Goal: Transaction & Acquisition: Purchase product/service

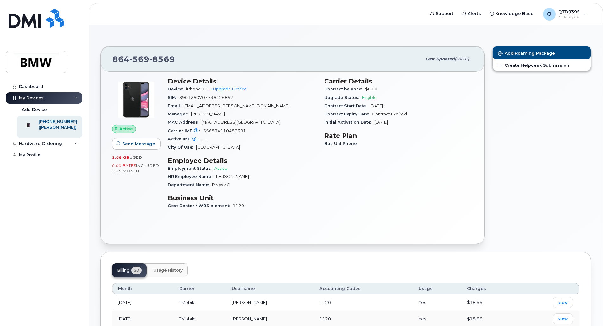
click at [41, 210] on div "Dashboard My Devices Add Device 864-569-8569 (Sahar Bagheri) Hardware Ordering …" at bounding box center [45, 199] width 78 height 236
click at [58, 146] on div "Hardware Ordering" at bounding box center [40, 143] width 43 height 5
click at [41, 174] on link "New Order" at bounding box center [50, 168] width 66 height 12
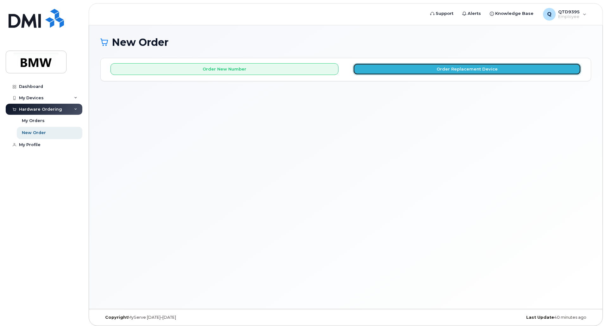
click at [405, 67] on button "Order Replacement Device" at bounding box center [467, 69] width 228 height 12
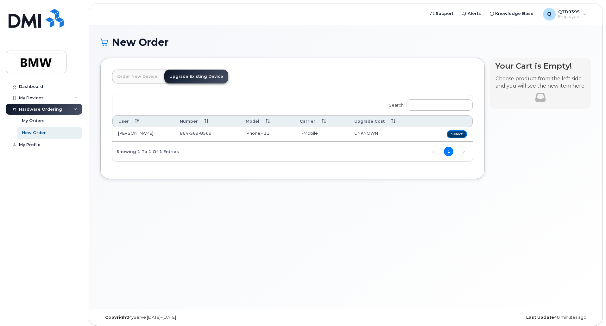
drag, startPoint x: 466, startPoint y: 137, endPoint x: 463, endPoint y: 158, distance: 20.7
click at [464, 162] on div "Search: User Number Model Carrier Upgrade Cost Sahar Bagheri 864 569 8569 iPhon…" at bounding box center [292, 128] width 361 height 67
click at [447, 148] on link "1" at bounding box center [449, 152] width 10 height 10
click at [455, 136] on button "Select" at bounding box center [457, 134] width 20 height 8
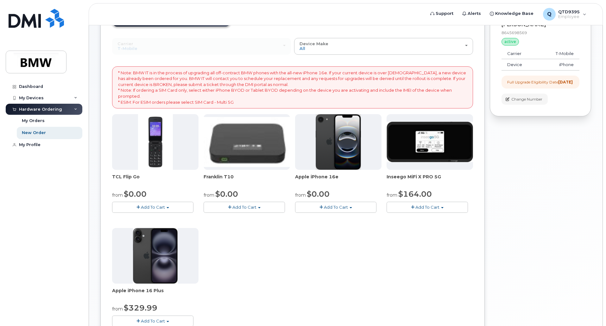
scroll to position [95, 0]
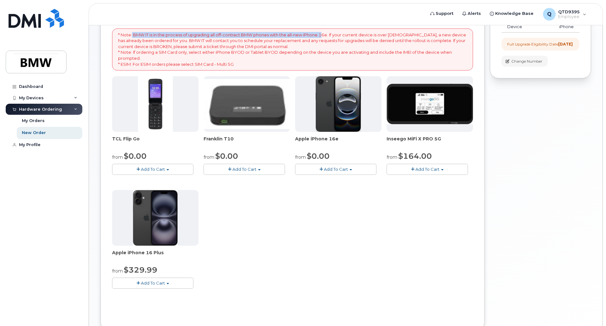
drag, startPoint x: 132, startPoint y: 34, endPoint x: 325, endPoint y: 34, distance: 192.9
click at [325, 34] on p "* Note: BMW IT is in the process of upgrading all off-contract BMW phones with …" at bounding box center [292, 49] width 349 height 35
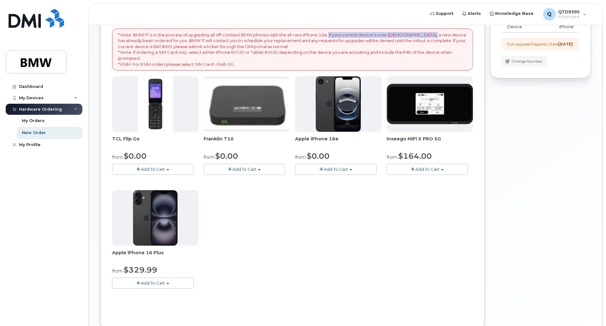
drag, startPoint x: 332, startPoint y: 35, endPoint x: 430, endPoint y: 36, distance: 97.9
click at [430, 36] on p "* Note: BMW IT is in the process of upgrading all off-contract BMW phones with …" at bounding box center [292, 49] width 349 height 35
click at [378, 41] on p "* Note: BMW IT is in the process of upgrading all off-contract BMW phones with …" at bounding box center [292, 49] width 349 height 35
click at [38, 120] on div "My Orders" at bounding box center [33, 121] width 23 height 6
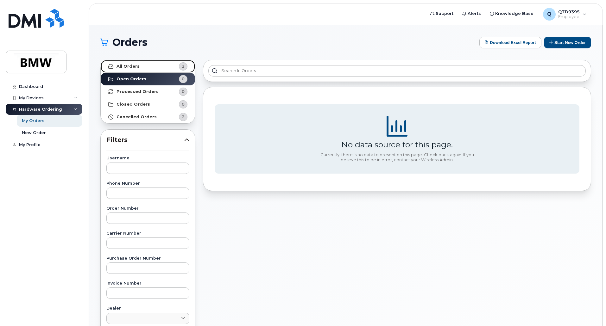
click at [137, 64] on strong "All Orders" at bounding box center [128, 66] width 23 height 5
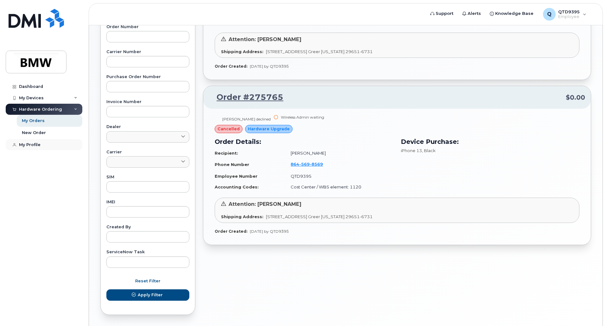
scroll to position [171, 0]
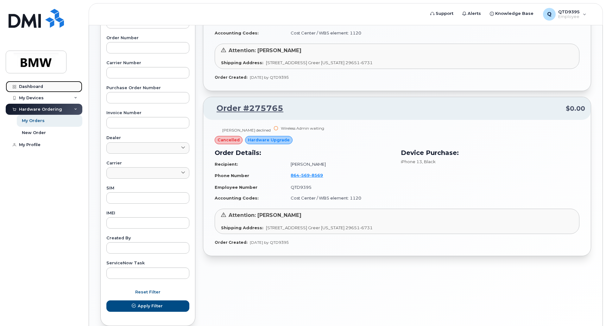
click at [37, 85] on div "Dashboard" at bounding box center [31, 86] width 24 height 5
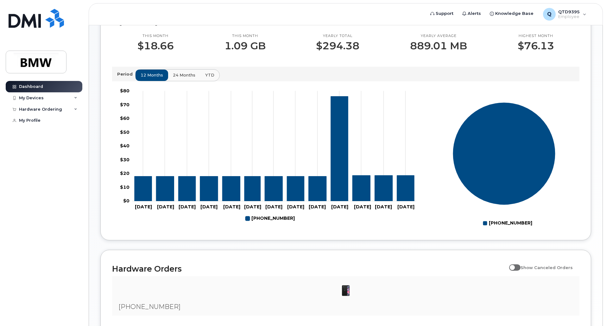
scroll to position [29, 0]
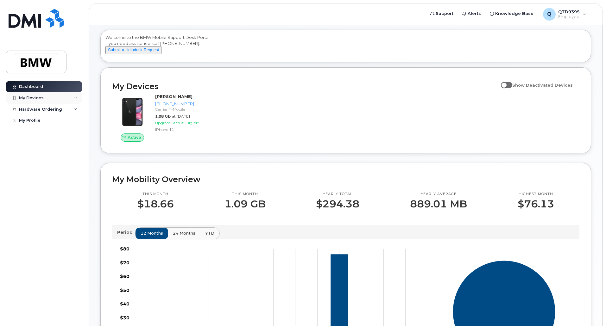
click at [36, 99] on div "My Devices" at bounding box center [31, 98] width 25 height 5
click at [36, 107] on div "Add Device" at bounding box center [34, 110] width 25 height 6
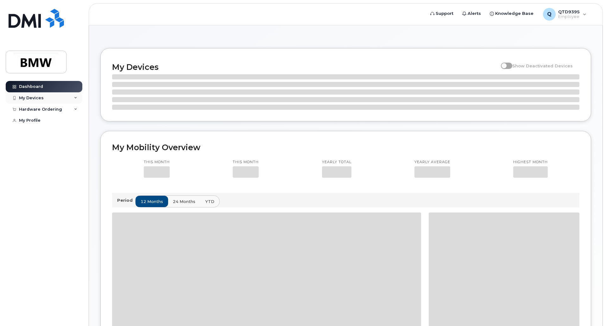
click at [31, 98] on div "My Devices" at bounding box center [31, 98] width 25 height 5
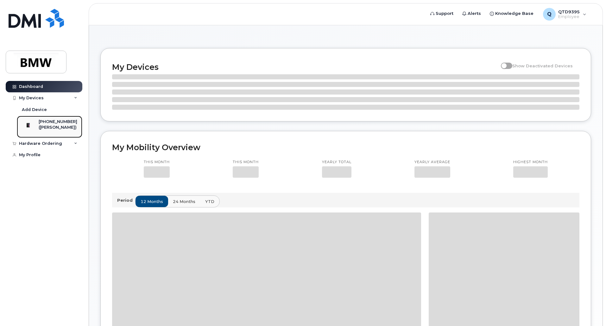
click at [63, 128] on div "([PERSON_NAME])" at bounding box center [58, 128] width 39 height 6
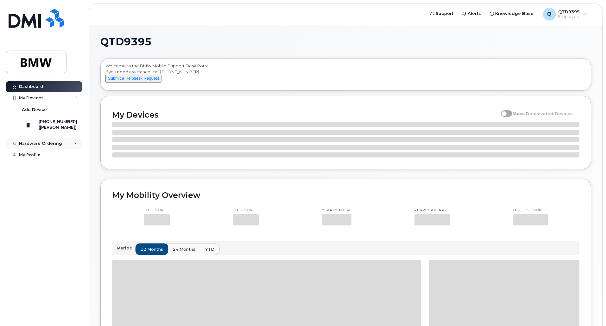
click at [67, 149] on div "Hardware Ordering" at bounding box center [44, 143] width 77 height 11
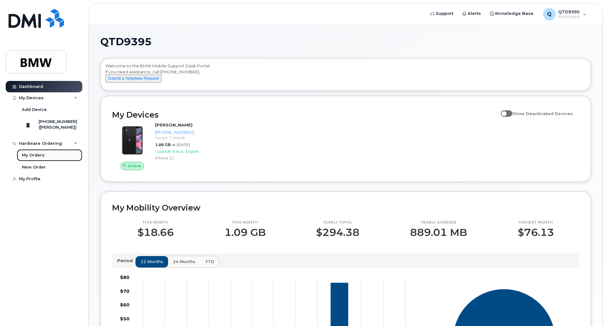
click at [42, 158] on div "My Orders" at bounding box center [33, 156] width 23 height 6
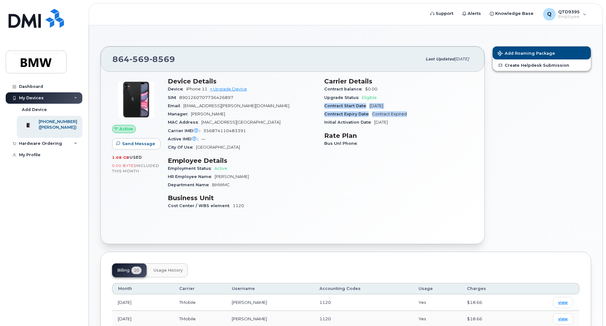
drag, startPoint x: 322, startPoint y: 108, endPoint x: 413, endPoint y: 111, distance: 91.0
click at [413, 111] on div "Carrier Details Contract balance $0.00 Upgrade Status Eligible Contract Start D…" at bounding box center [398, 146] width 156 height 145
click at [415, 118] on div "Contract Expiry Date Contract Expired" at bounding box center [398, 114] width 149 height 8
click at [54, 146] on div "Hardware Ordering" at bounding box center [40, 143] width 43 height 5
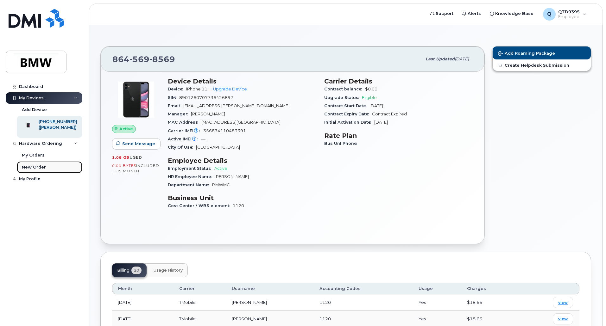
click at [41, 170] on div "New Order" at bounding box center [34, 168] width 24 height 6
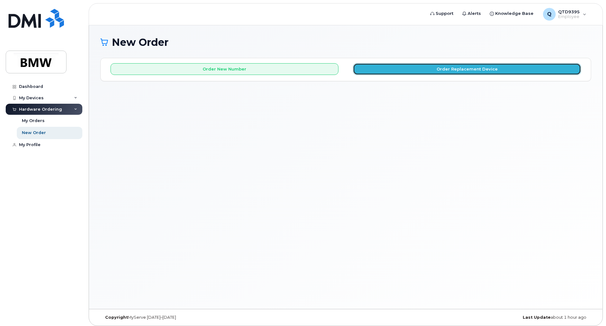
click at [434, 71] on button "Order Replacement Device" at bounding box center [467, 69] width 228 height 12
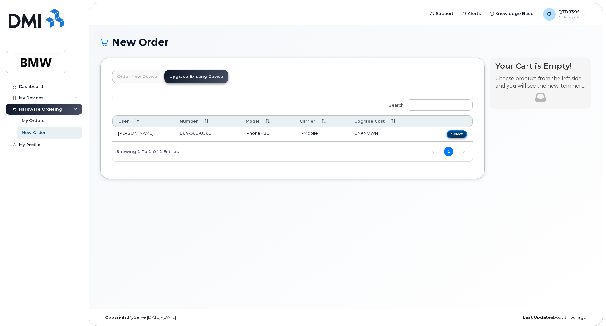
click at [460, 136] on button "Select" at bounding box center [457, 134] width 20 height 8
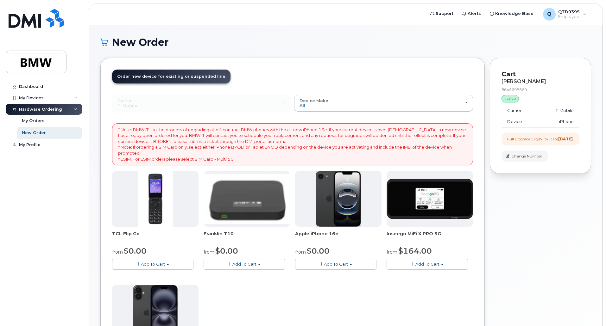
click at [335, 267] on span "Add To Cart" at bounding box center [336, 264] width 24 height 5
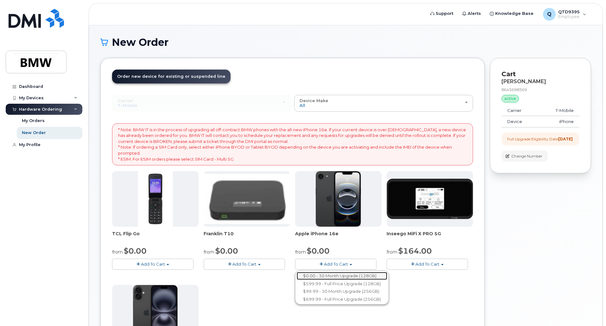
click at [373, 276] on link "$0.00 - 30 Month Upgrade (128GB)" at bounding box center [342, 276] width 91 height 8
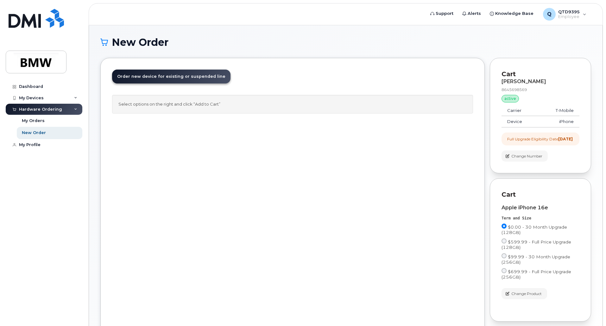
click at [184, 77] on span "Order new device for existing or suspended line" at bounding box center [171, 76] width 108 height 5
click at [214, 110] on div "Select options on the right and click “Add to Cart”" at bounding box center [292, 104] width 361 height 19
click at [143, 103] on div "Select options on the right and click “Add to Cart”" at bounding box center [292, 104] width 361 height 19
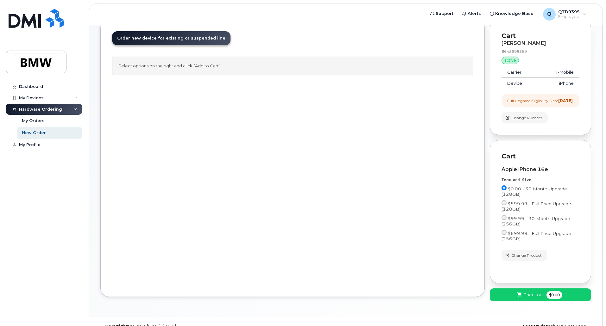
scroll to position [24, 0]
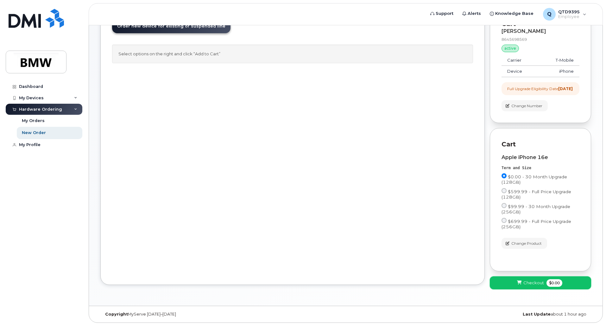
click at [516, 286] on button "Checkout $0.00" at bounding box center [540, 283] width 101 height 13
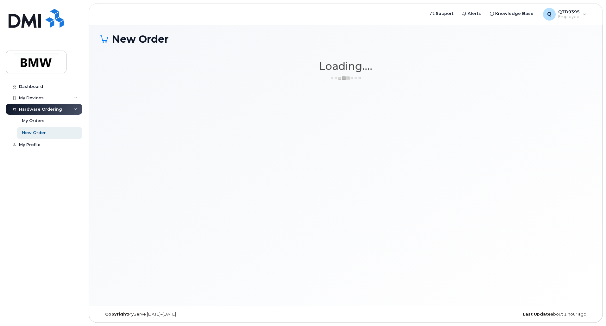
scroll to position [3, 0]
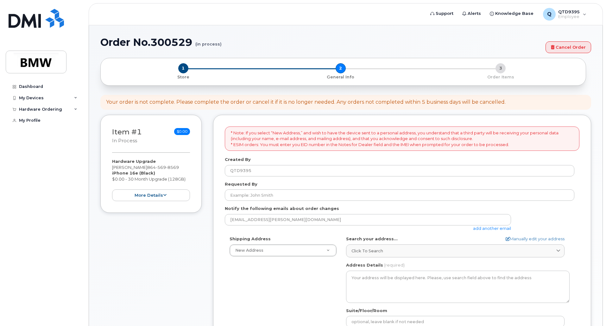
select select
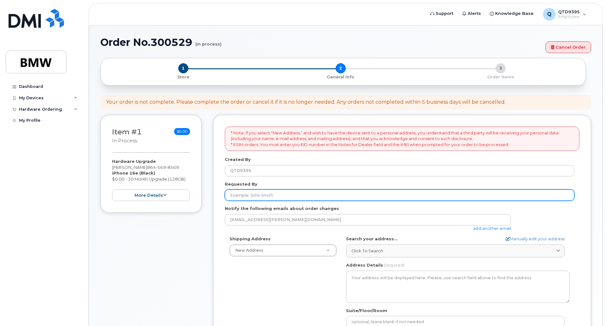
click at [339, 198] on input "Requested By" at bounding box center [400, 195] width 350 height 11
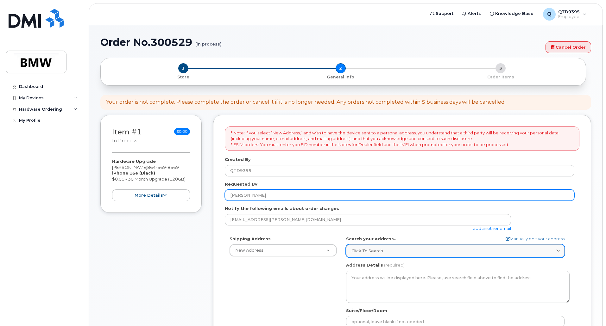
type input "[PERSON_NAME]"
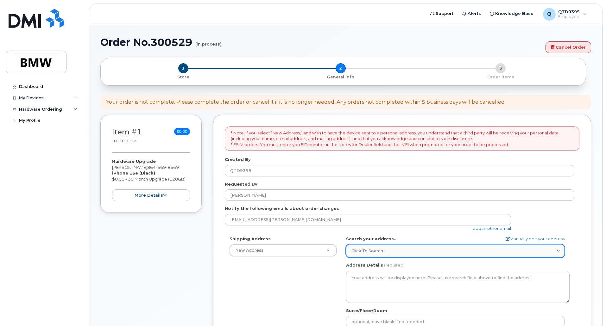
click at [416, 251] on div "Click to search" at bounding box center [456, 251] width 208 height 6
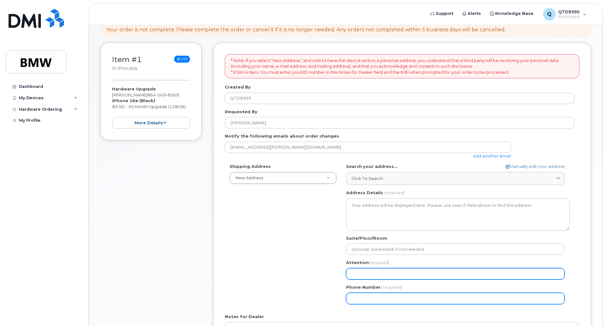
scroll to position [121, 0]
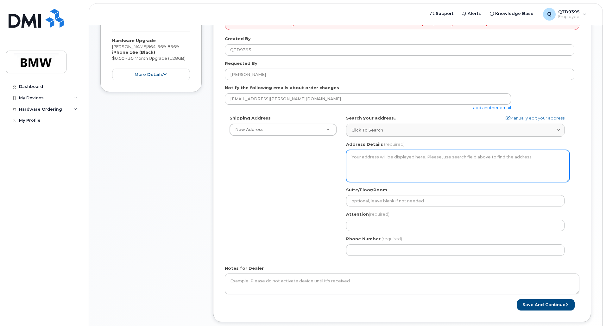
click at [389, 158] on textarea "Address Details" at bounding box center [458, 166] width 224 height 32
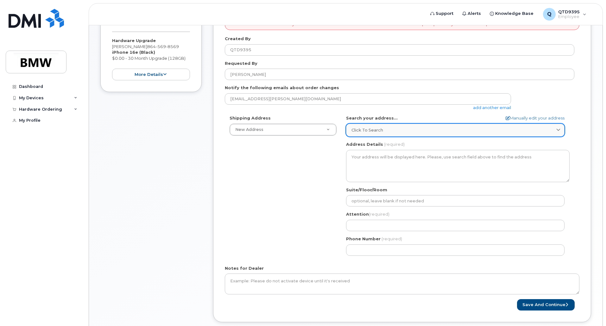
click at [401, 134] on link "Click to search" at bounding box center [455, 130] width 219 height 13
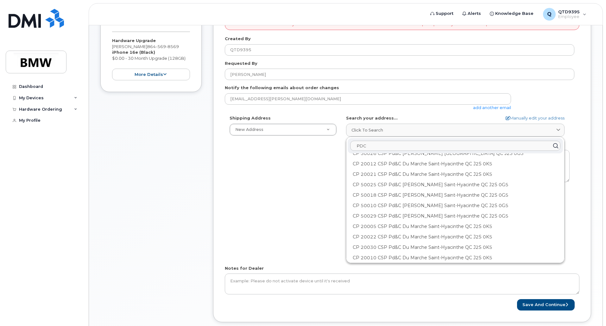
scroll to position [188, 0]
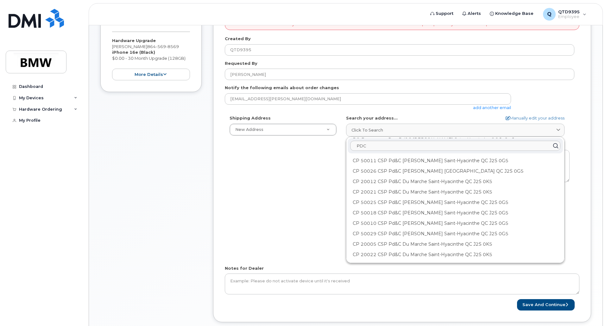
drag, startPoint x: 385, startPoint y: 142, endPoint x: 336, endPoint y: 141, distance: 48.8
click at [336, 141] on div "Shipping Address New Address New Address BMW MC Plant BMW North America Financi…" at bounding box center [400, 187] width 350 height 145
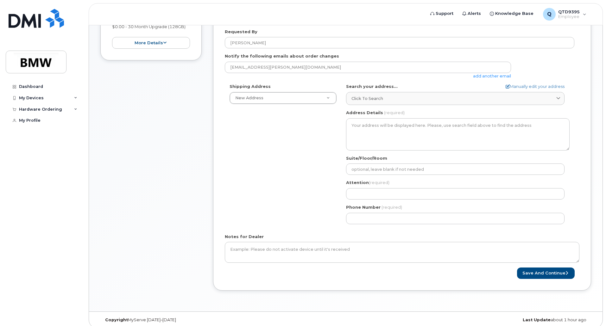
scroll to position [158, 0]
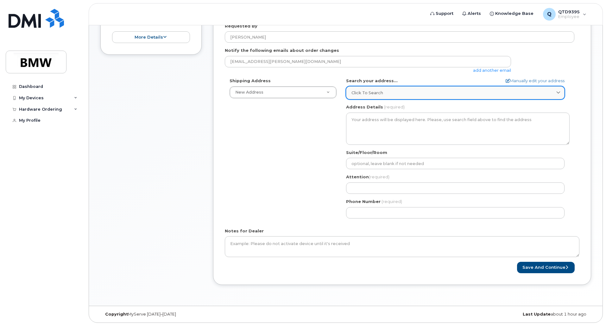
click at [398, 94] on div "Click to search" at bounding box center [456, 93] width 208 height 6
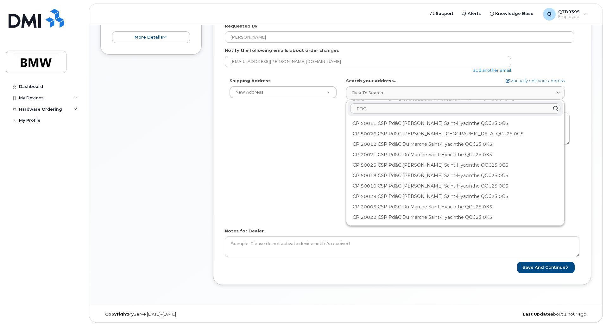
click at [499, 109] on input "PDC" at bounding box center [455, 109] width 210 height 10
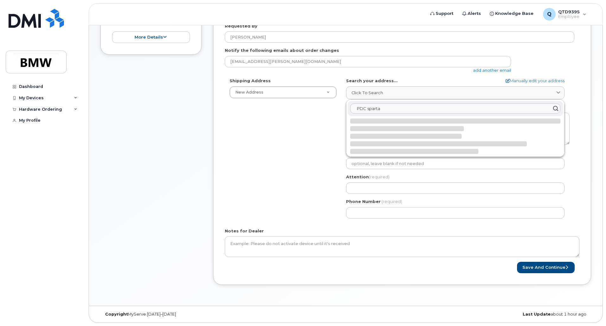
type input "PDC spart"
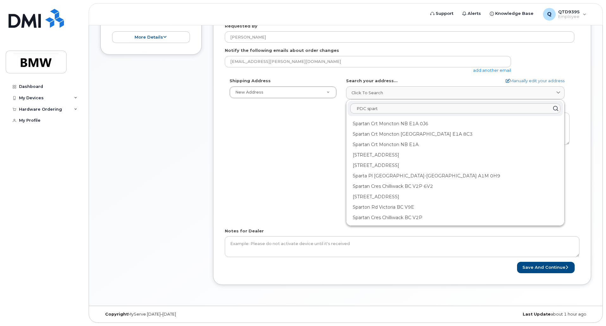
drag, startPoint x: 499, startPoint y: 109, endPoint x: 327, endPoint y: 108, distance: 172.3
click at [327, 108] on div "Shipping Address New Address New Address BMW MC Plant BMW North America Financi…" at bounding box center [400, 150] width 350 height 145
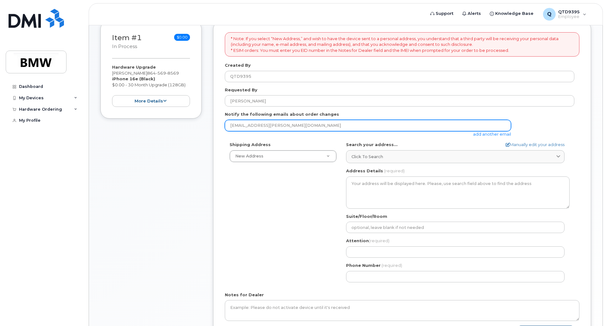
scroll to position [63, 0]
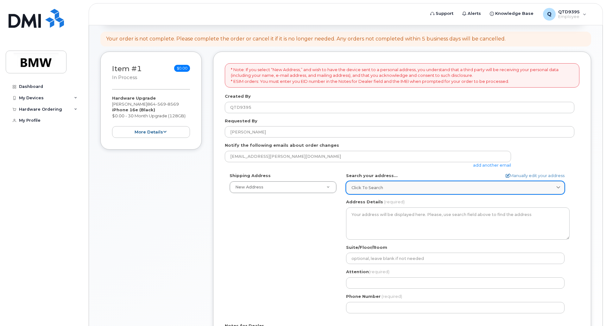
click at [494, 187] on div "Click to search" at bounding box center [456, 188] width 208 height 6
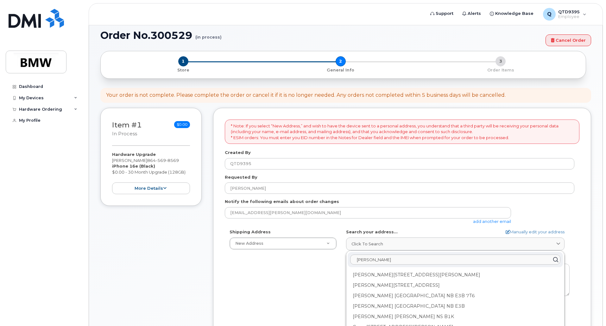
scroll to position [0, 0]
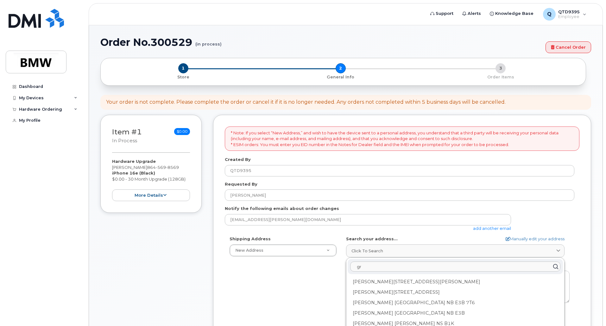
type input "g"
click at [373, 268] on input "sc" at bounding box center [455, 267] width 210 height 10
type input "sc"
click at [556, 268] on icon at bounding box center [555, 267] width 9 height 9
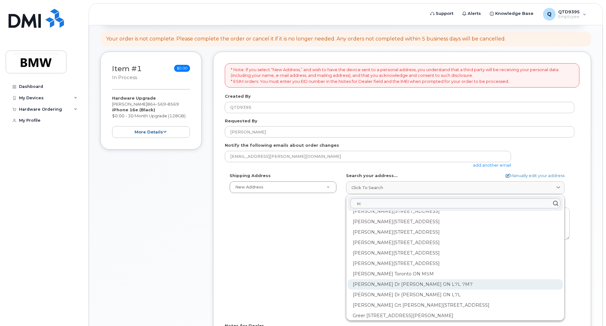
scroll to position [158, 0]
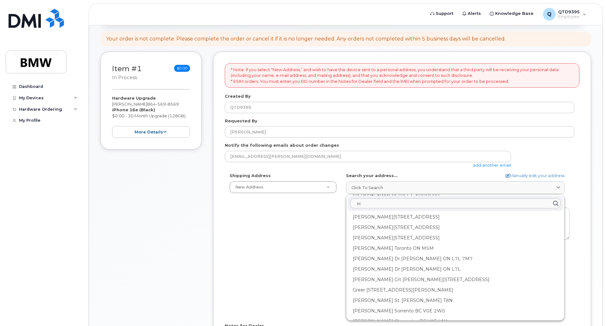
click at [269, 253] on div "Shipping Address New Address New Address BMW MC Plant BMW North America Financi…" at bounding box center [400, 245] width 350 height 145
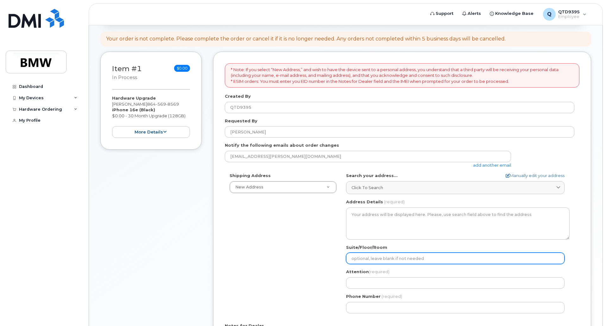
click at [369, 263] on input "Suite/Floor/Room" at bounding box center [455, 258] width 219 height 11
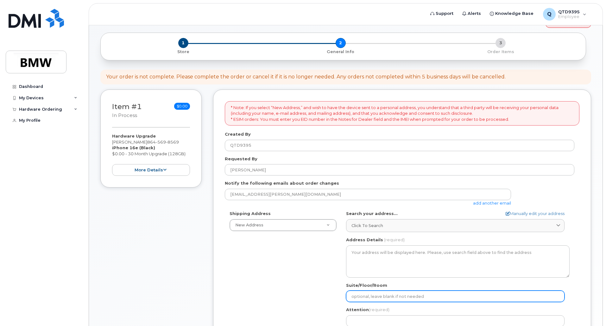
scroll to position [0, 0]
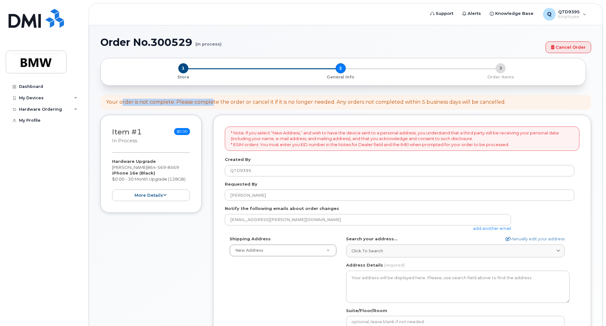
drag, startPoint x: 164, startPoint y: 98, endPoint x: 269, endPoint y: 133, distance: 110.7
click at [212, 97] on div "Your order is not complete. Please complete the order or cancel it if it is no …" at bounding box center [345, 102] width 491 height 15
click at [295, 257] on div "Shipping Address New Address New Address BMW MC Plant BMW North America Financi…" at bounding box center [400, 308] width 350 height 145
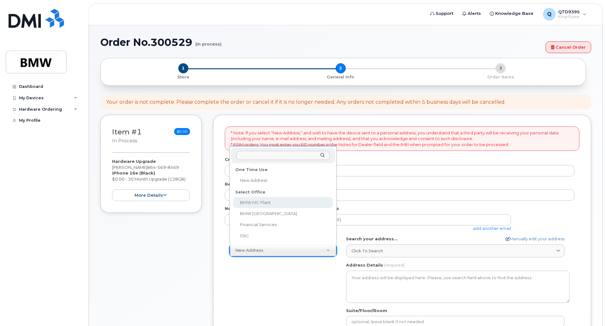
select select
type textarea "1400 Highway 101 S GREER SC 29651-6731 UNITED STATES Greer South Carolina 29651…"
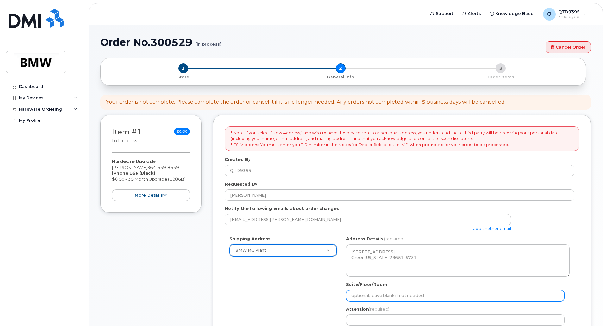
click at [452, 299] on input "Suite/Floor/Room" at bounding box center [455, 295] width 219 height 11
click at [440, 297] on input "Suite/Floor/Room" at bounding box center [455, 295] width 219 height 11
type input "P"
select select
type input "PO"
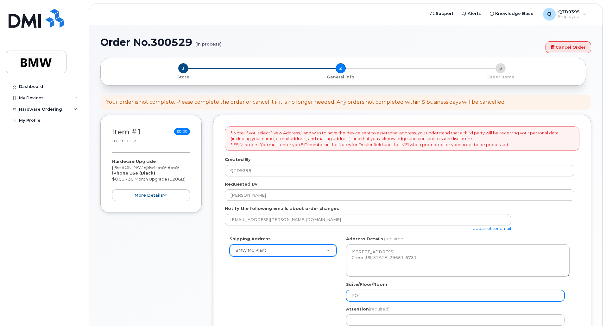
select select
type input "P"
select select
type input "P"
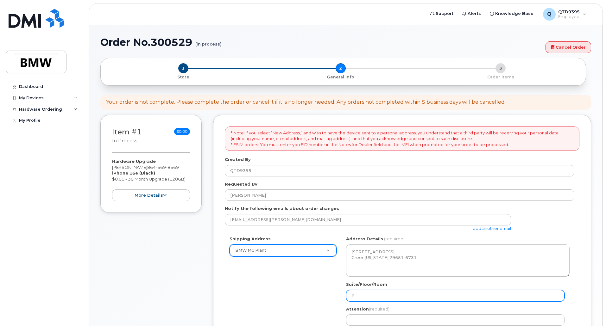
select select
type input "PD"
select select
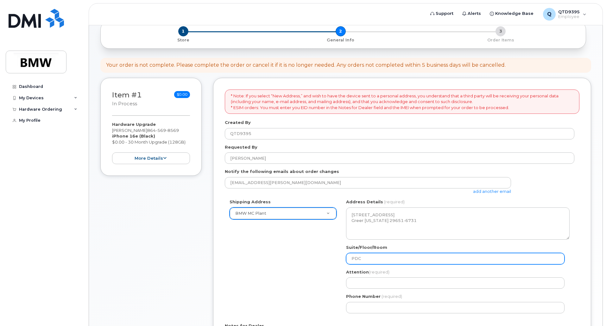
scroll to position [63, 0]
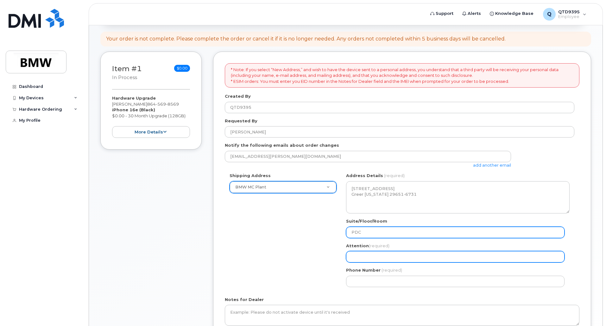
type input "PDC"
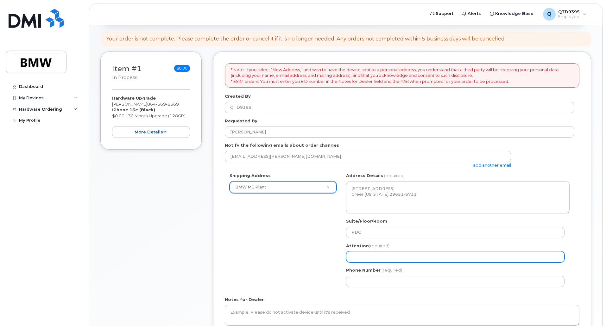
click at [412, 259] on input "Attention (required)" at bounding box center [455, 256] width 219 height 11
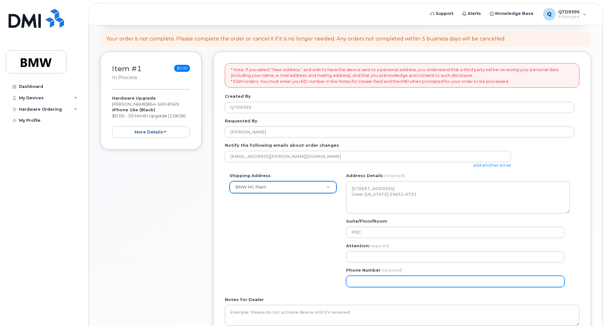
click at [425, 280] on input "Phone Number" at bounding box center [455, 281] width 219 height 11
click at [296, 253] on div "Shipping Address BMW MC Plant New Address BMW MC Plant BMW North America Financ…" at bounding box center [400, 232] width 350 height 119
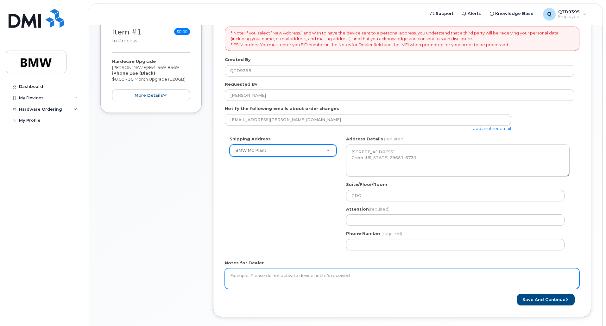
scroll to position [132, 0]
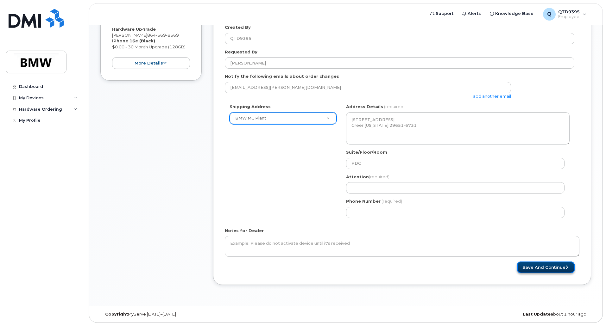
click at [543, 267] on button "Save and Continue" at bounding box center [546, 268] width 58 height 12
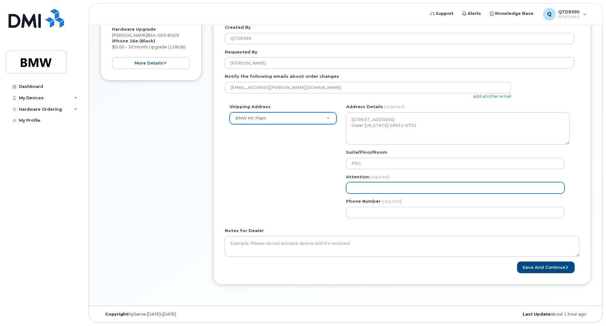
select select
type input "S"
select select
type input "Sa"
select select
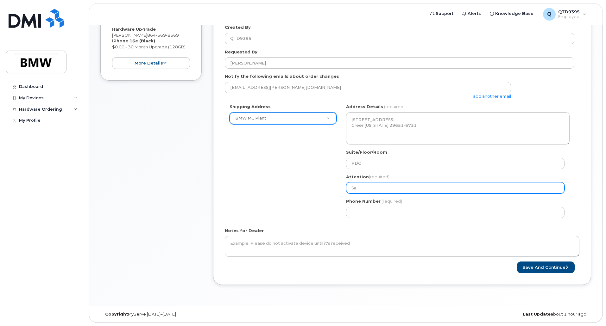
type input "Sah"
select select
type input "Saha"
select select
type input "Sahar"
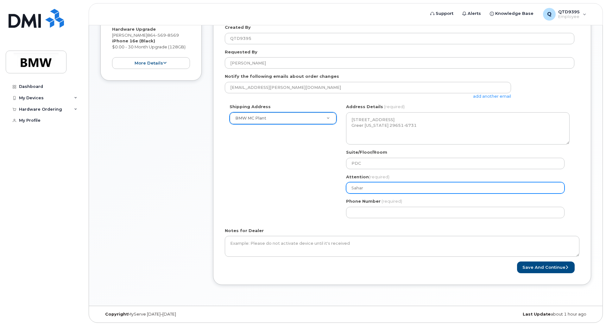
select select
type input "Sahar B"
select select
type input "Sahar Ba"
select select
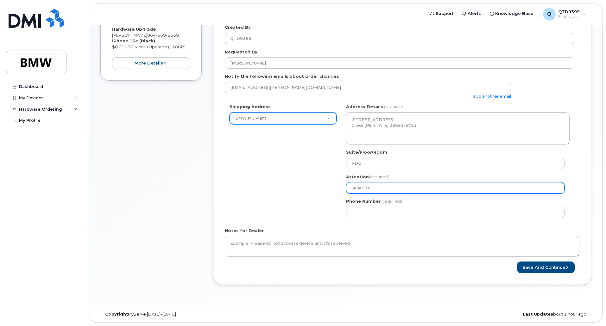
type input "Sahar Bag"
select select
type input "Sahar Bagh"
select select
type input "Sahar Baghe"
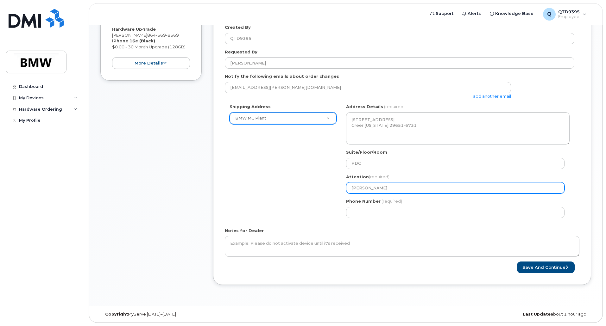
select select
type input "Sahar Bagher"
select select
type input "[PERSON_NAME]"
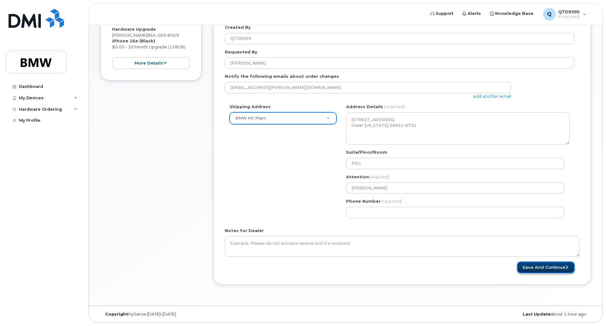
click at [547, 266] on button "Save and Continue" at bounding box center [546, 268] width 58 height 12
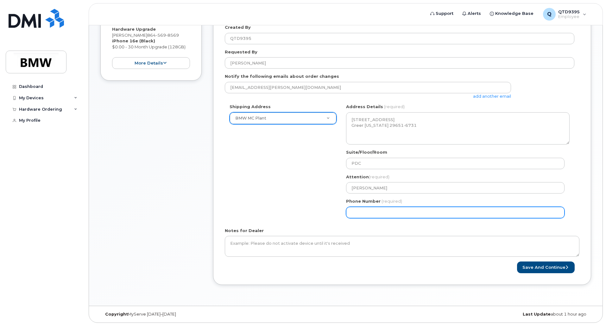
drag, startPoint x: 379, startPoint y: 211, endPoint x: 385, endPoint y: 210, distance: 5.7
click at [379, 211] on input "Phone Number" at bounding box center [455, 212] width 219 height 11
select select
type input "864569856"
select select
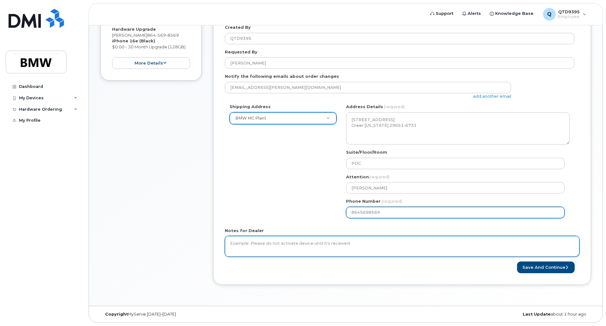
type input "8645698569"
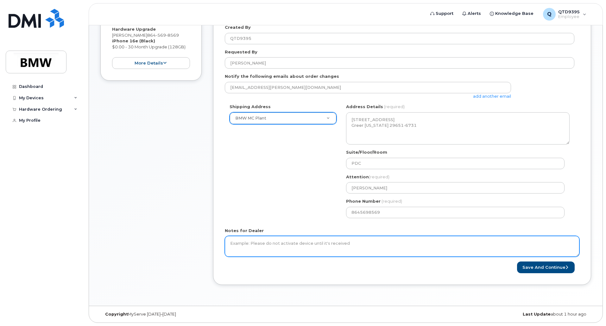
click at [352, 244] on textarea "Notes for Dealer" at bounding box center [402, 246] width 355 height 21
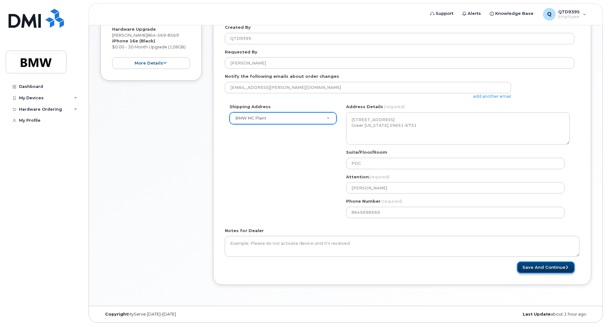
click at [547, 271] on button "Save and Continue" at bounding box center [546, 268] width 58 height 12
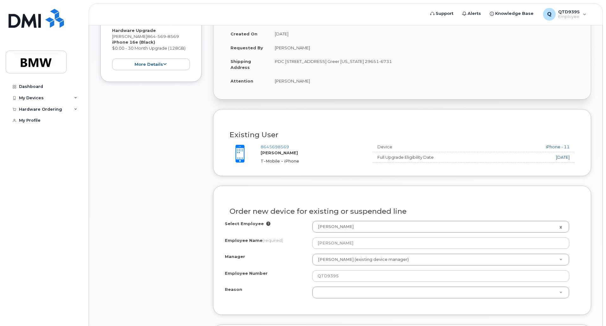
scroll to position [158, 0]
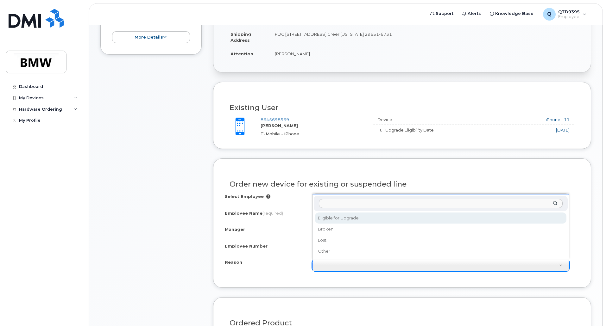
select select "eligible_for_upgrade"
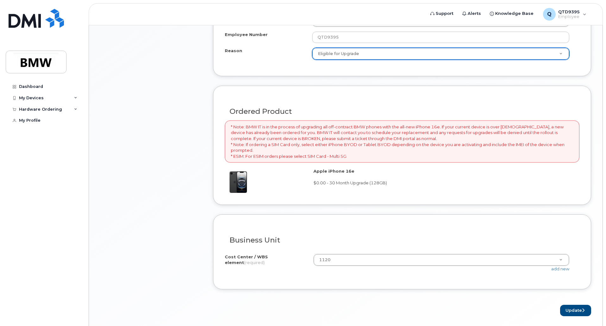
scroll to position [392, 0]
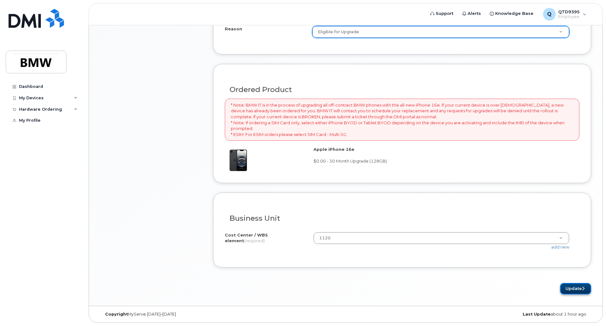
click at [567, 288] on button "Update" at bounding box center [575, 289] width 31 height 12
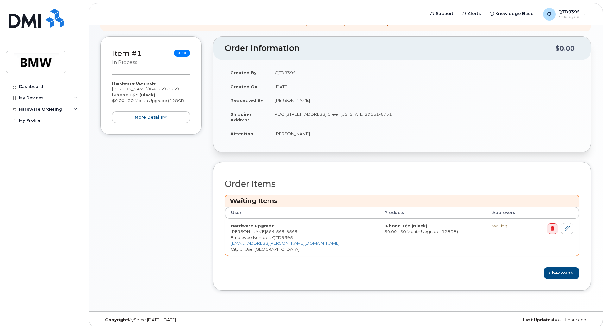
scroll to position [111, 0]
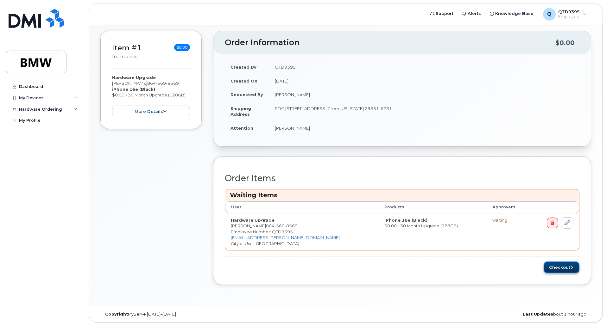
click at [555, 268] on button "Checkout" at bounding box center [562, 268] width 36 height 12
